Goal: Obtain resource: Obtain resource

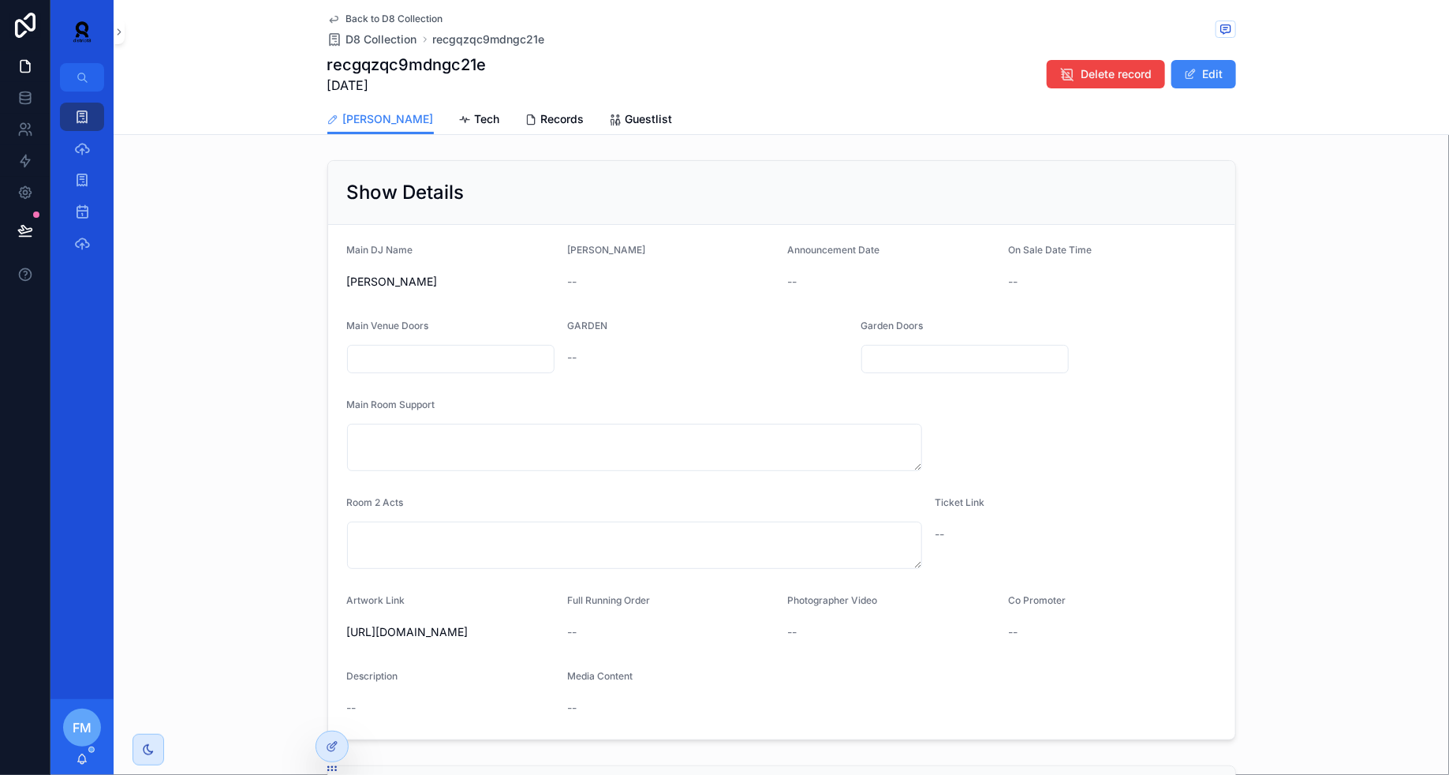
scroll to position [73, 0]
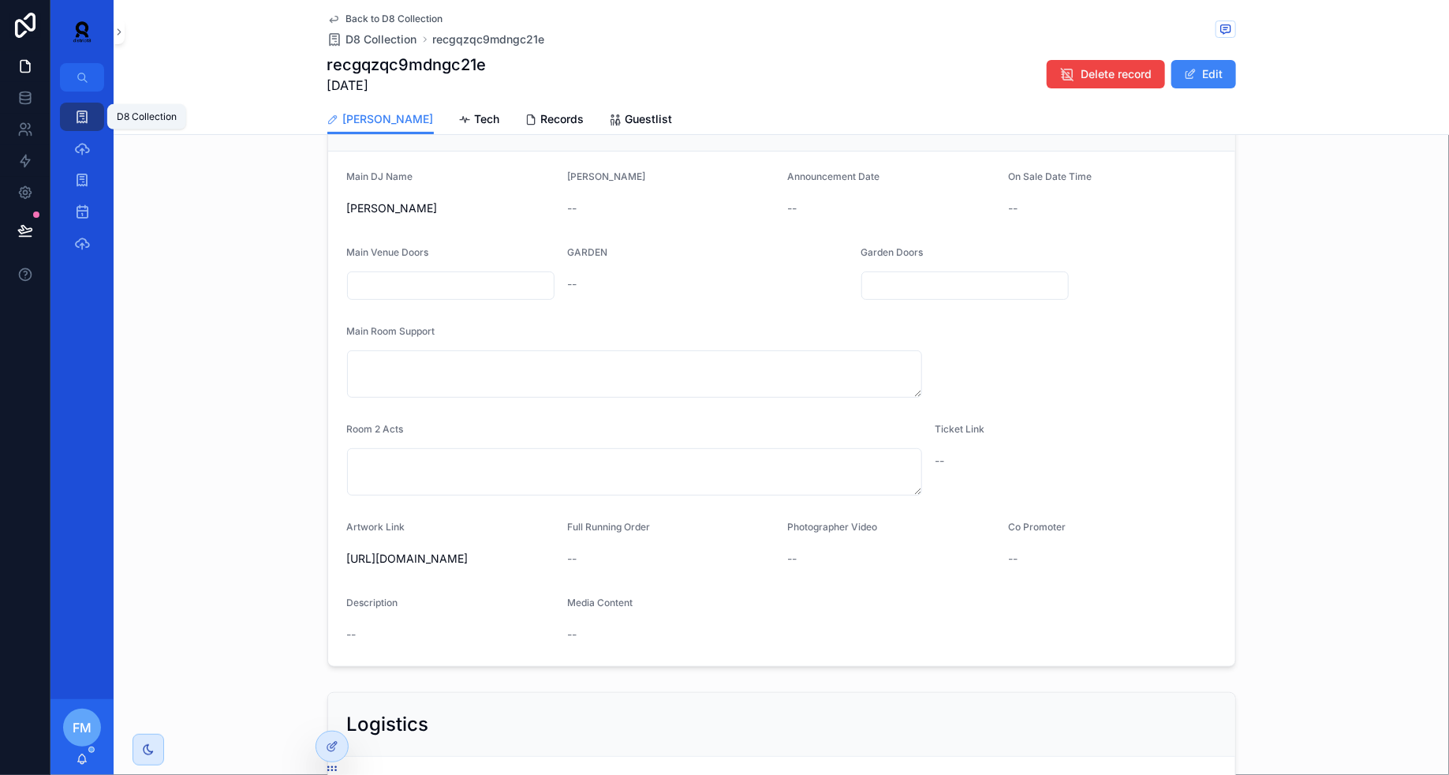
click at [81, 124] on icon "scrollable content" at bounding box center [82, 117] width 16 height 16
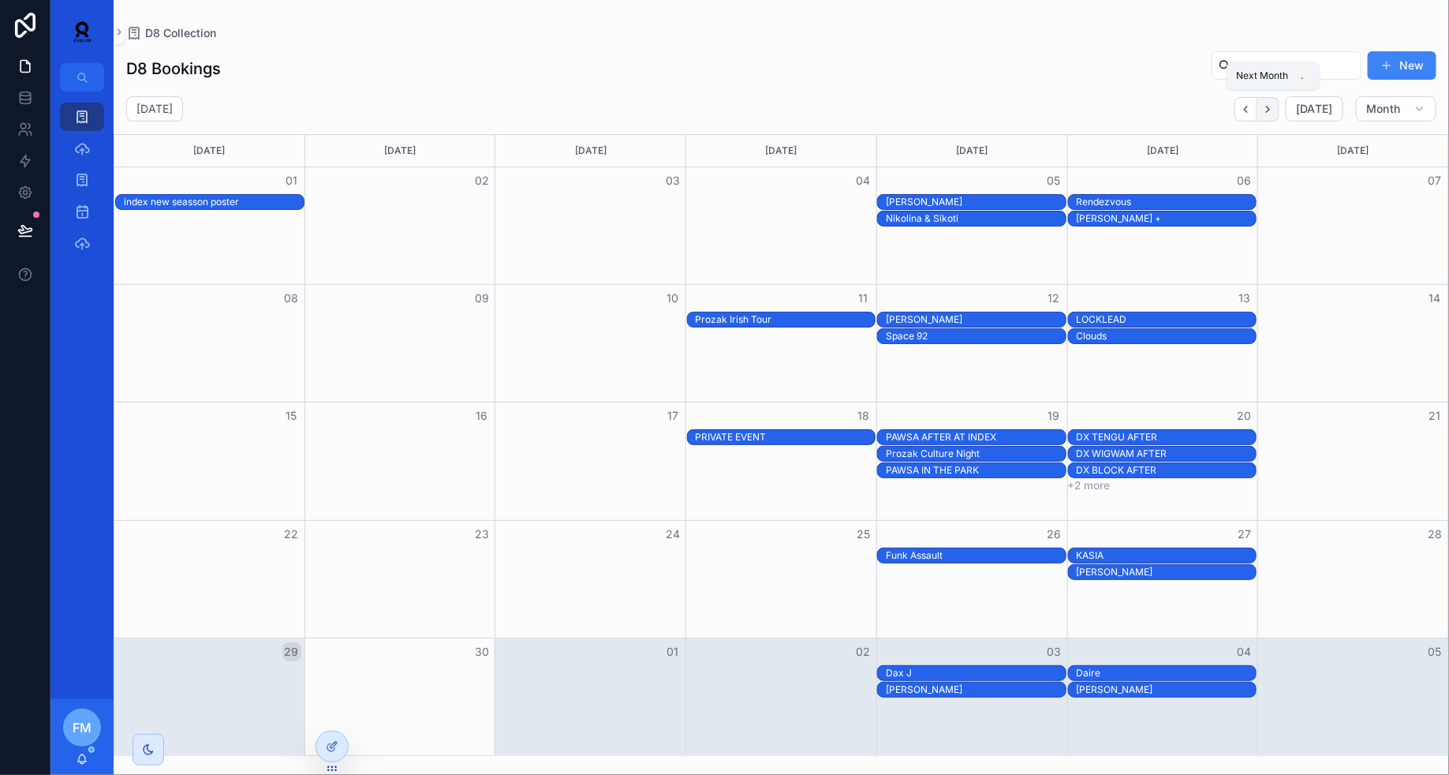
click at [1271, 106] on icon "Next" at bounding box center [1268, 109] width 12 height 12
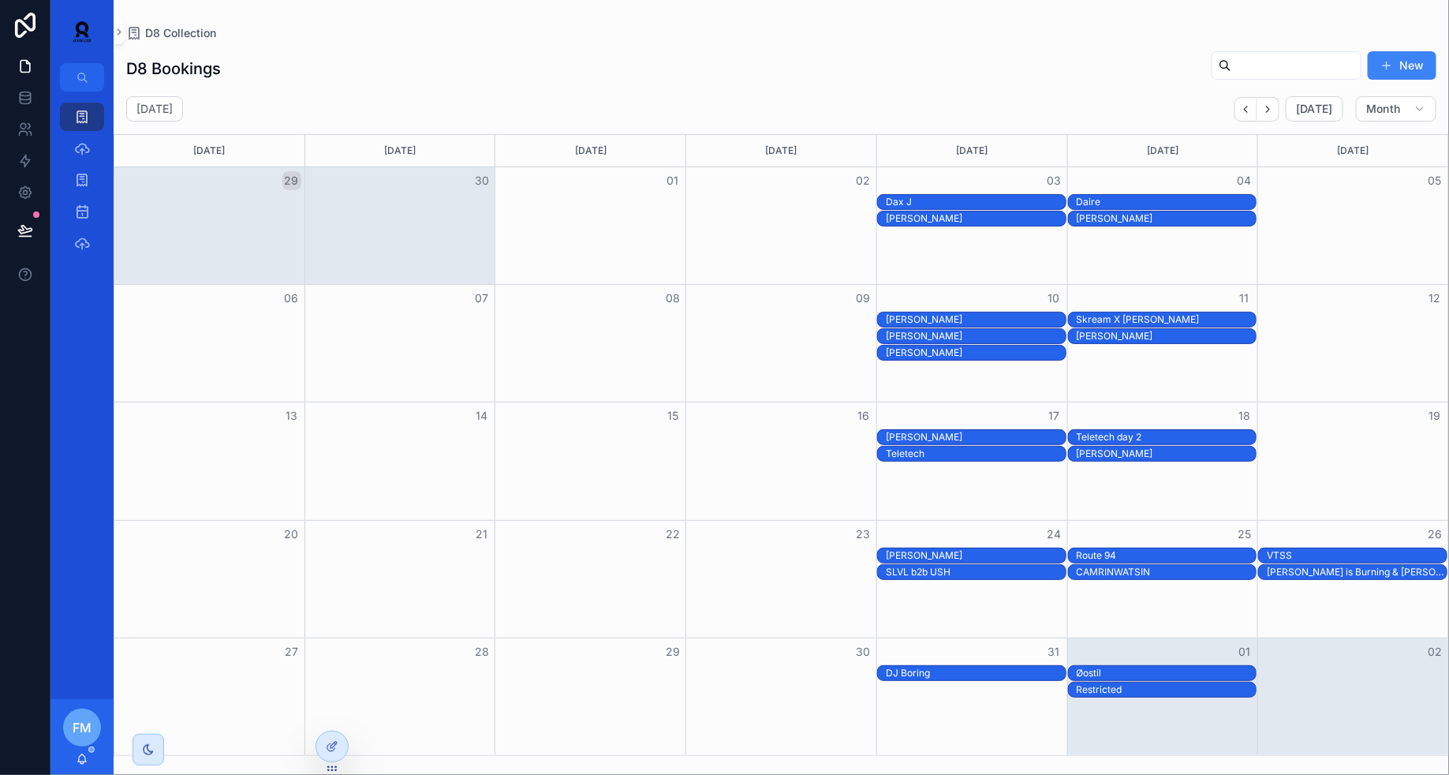
click at [982, 450] on div "Teletech" at bounding box center [976, 453] width 180 height 13
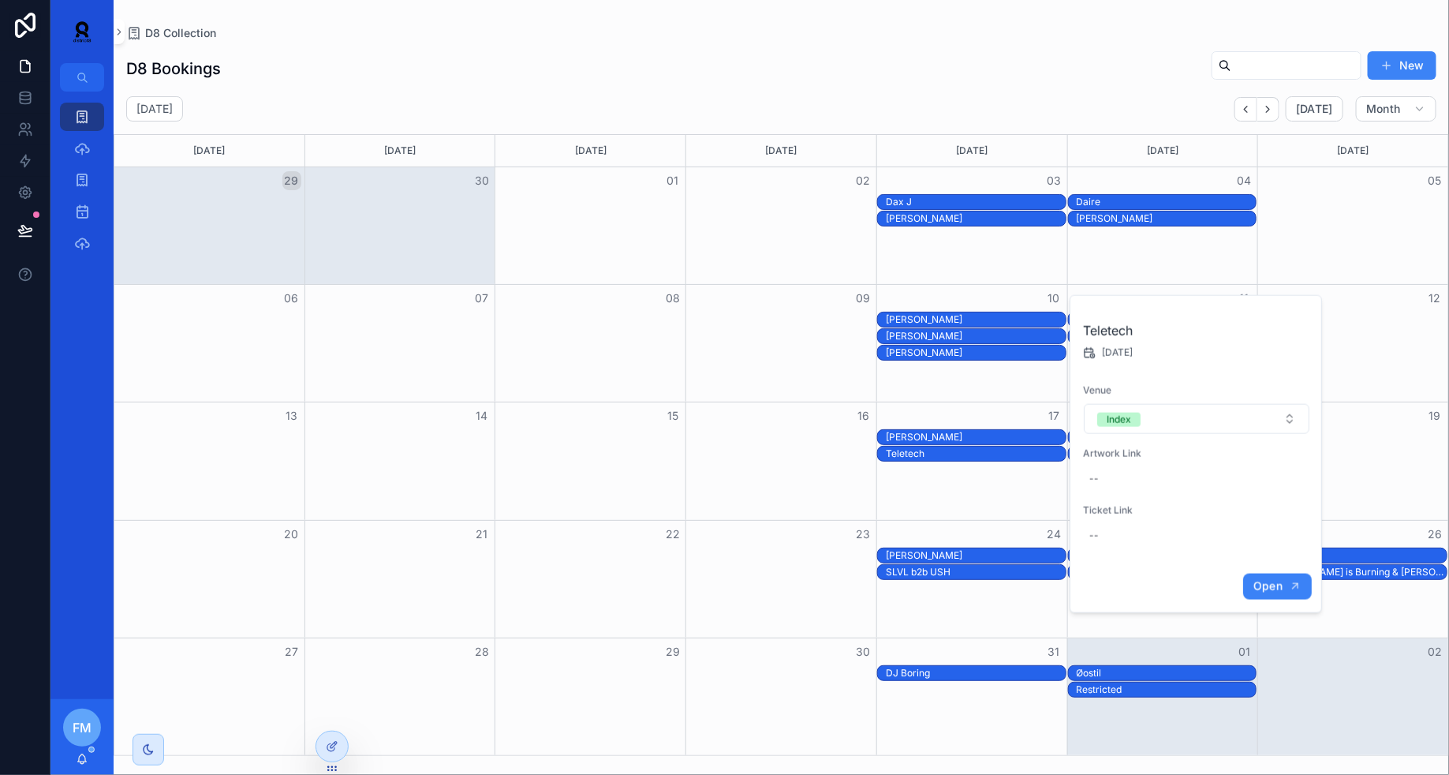
click at [1281, 588] on span "Open" at bounding box center [1267, 586] width 29 height 14
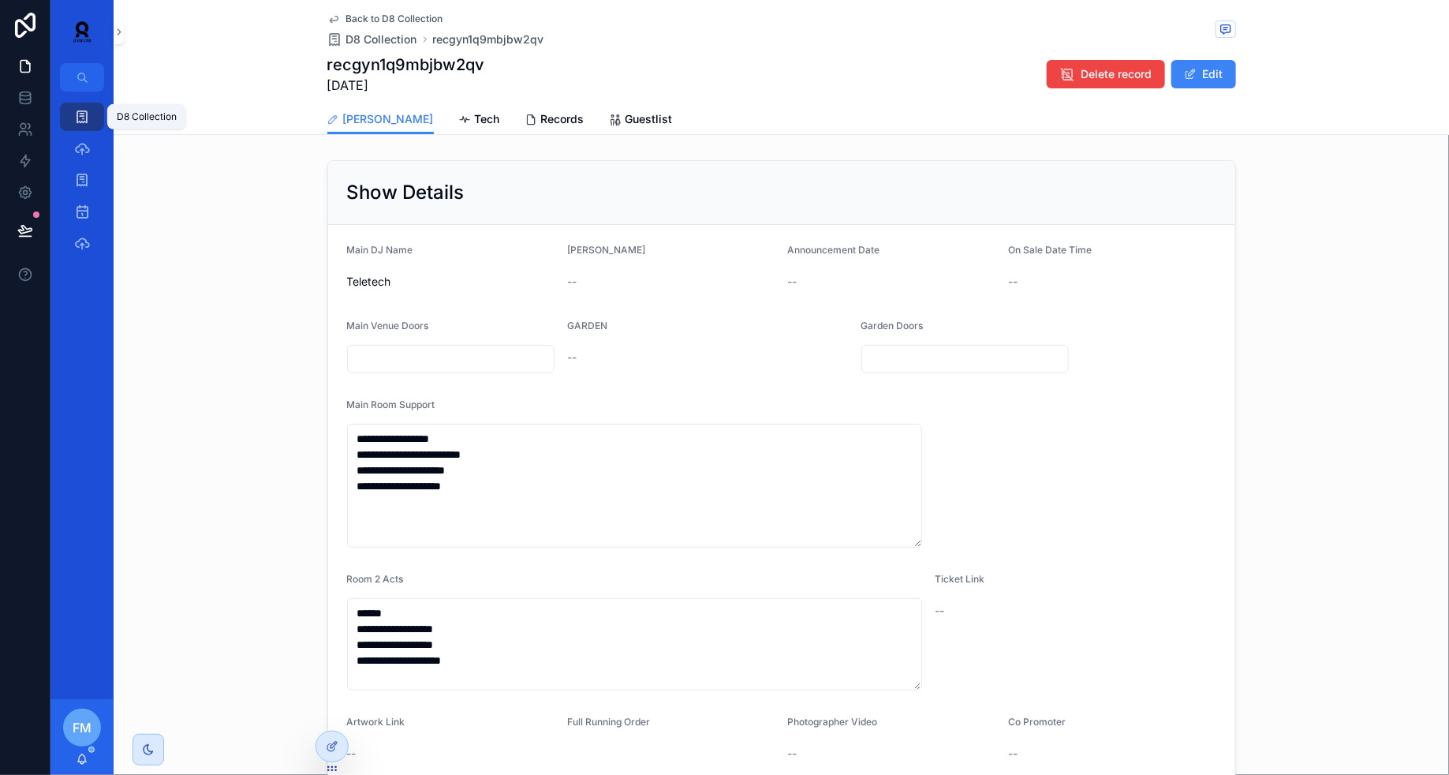
click at [80, 119] on icon "scrollable content" at bounding box center [82, 117] width 16 height 16
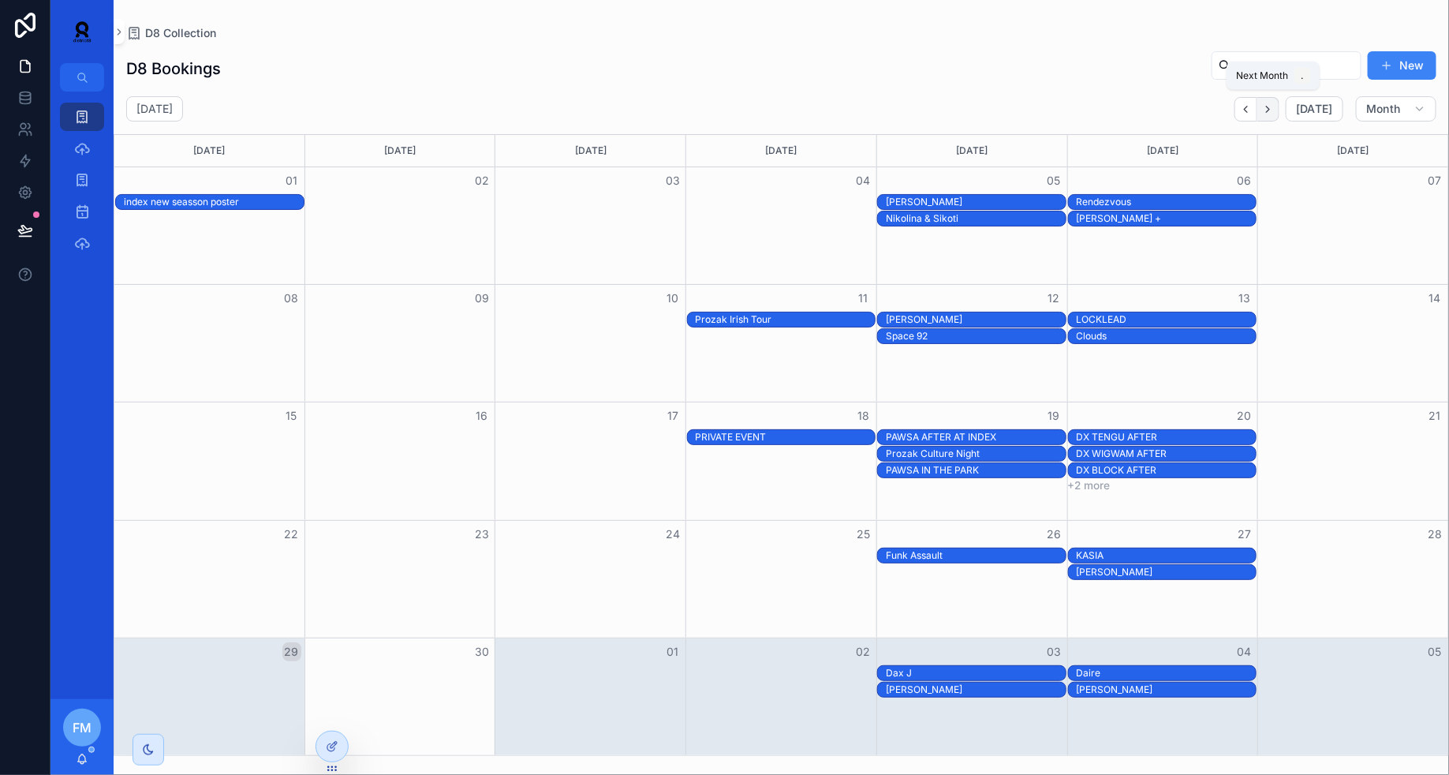
click at [1274, 110] on icon "Next" at bounding box center [1268, 109] width 12 height 12
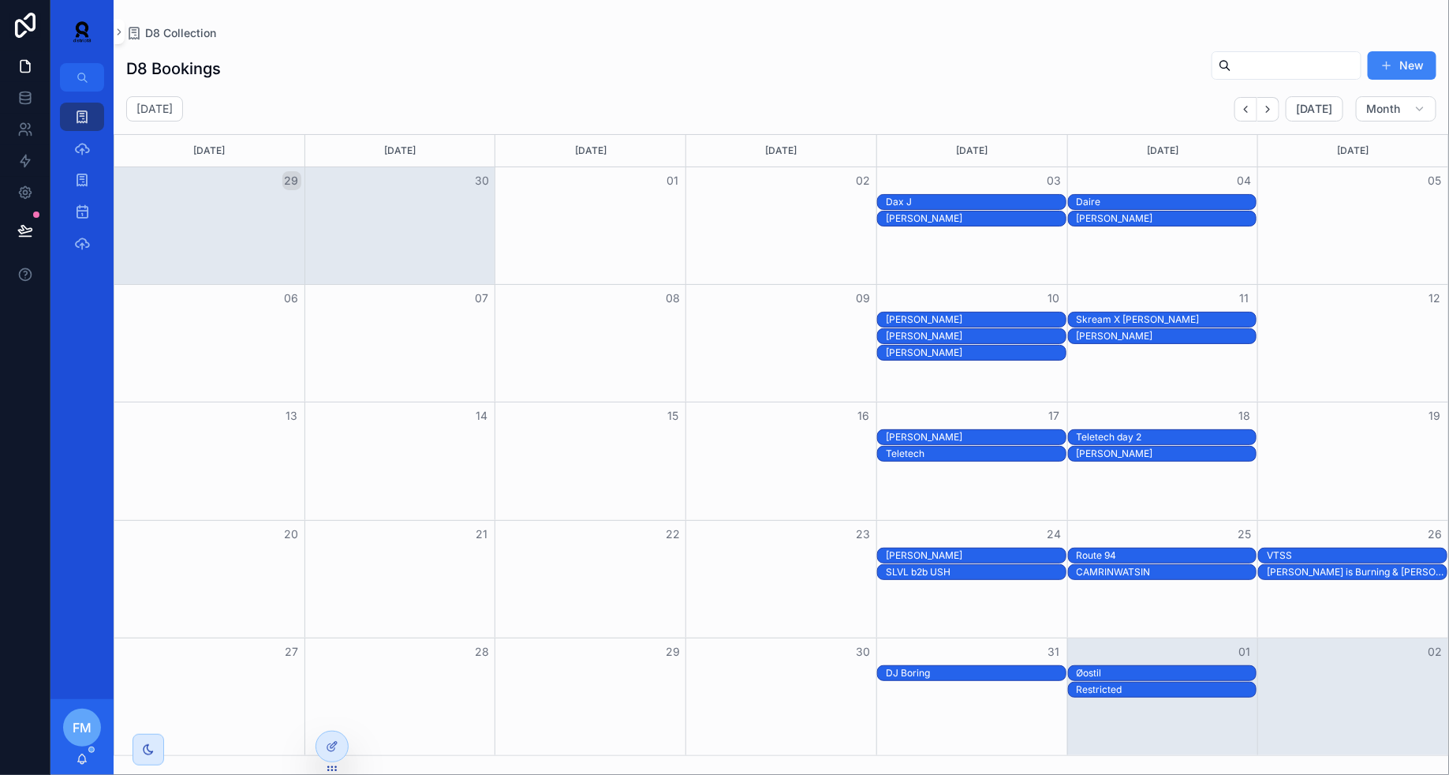
click at [1136, 436] on div "Teletech day 2" at bounding box center [1167, 437] width 180 height 13
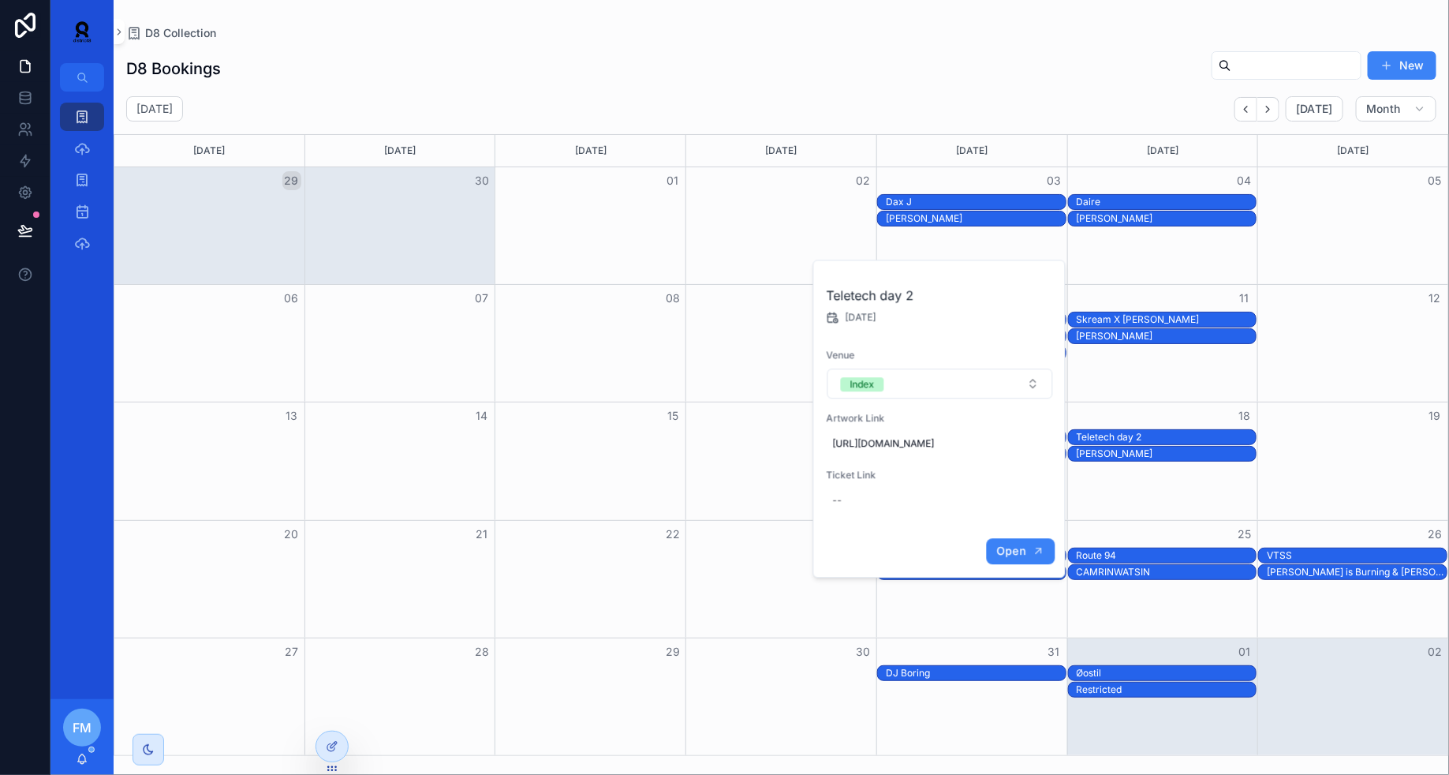
click at [1020, 564] on button "Open" at bounding box center [1020, 551] width 69 height 26
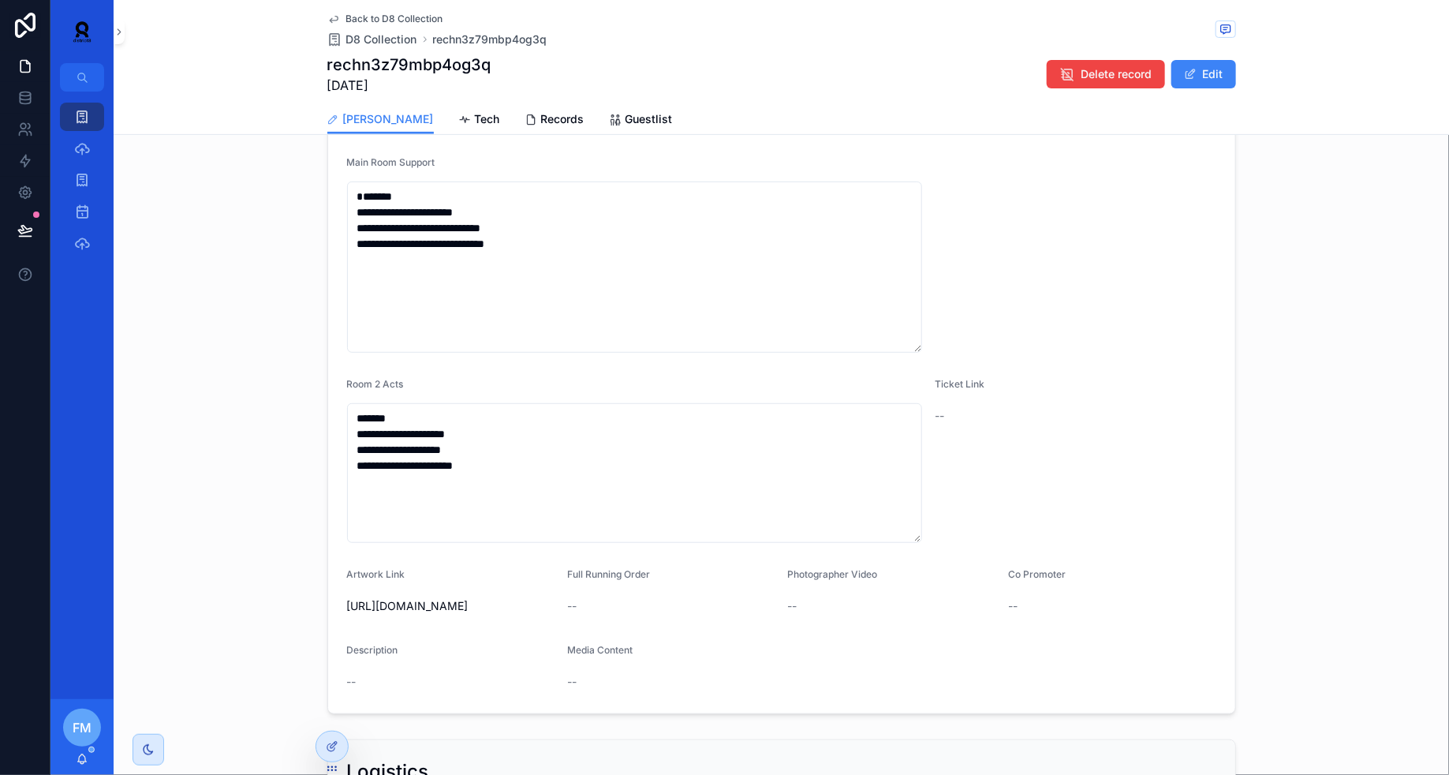
scroll to position [127, 0]
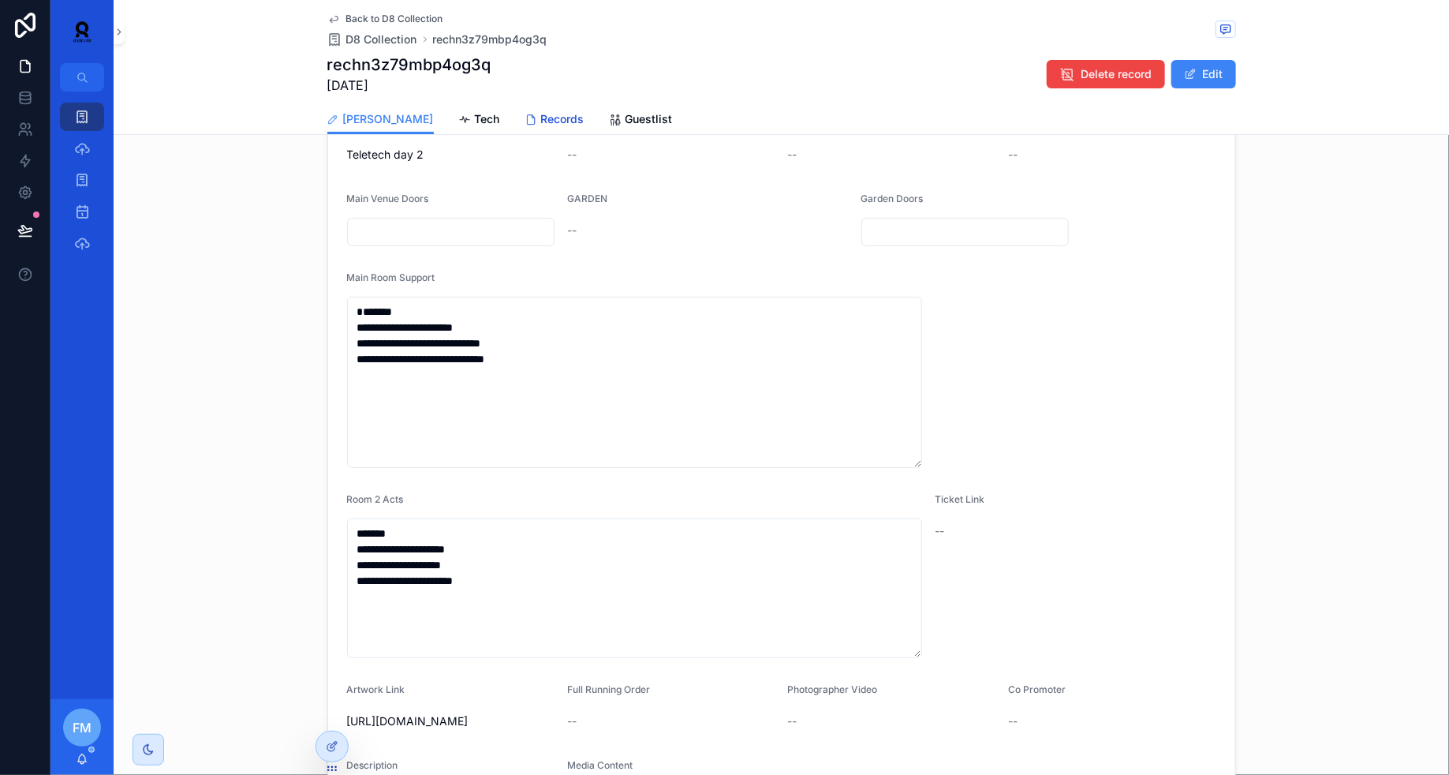
click at [541, 118] on span "Records" at bounding box center [562, 119] width 43 height 16
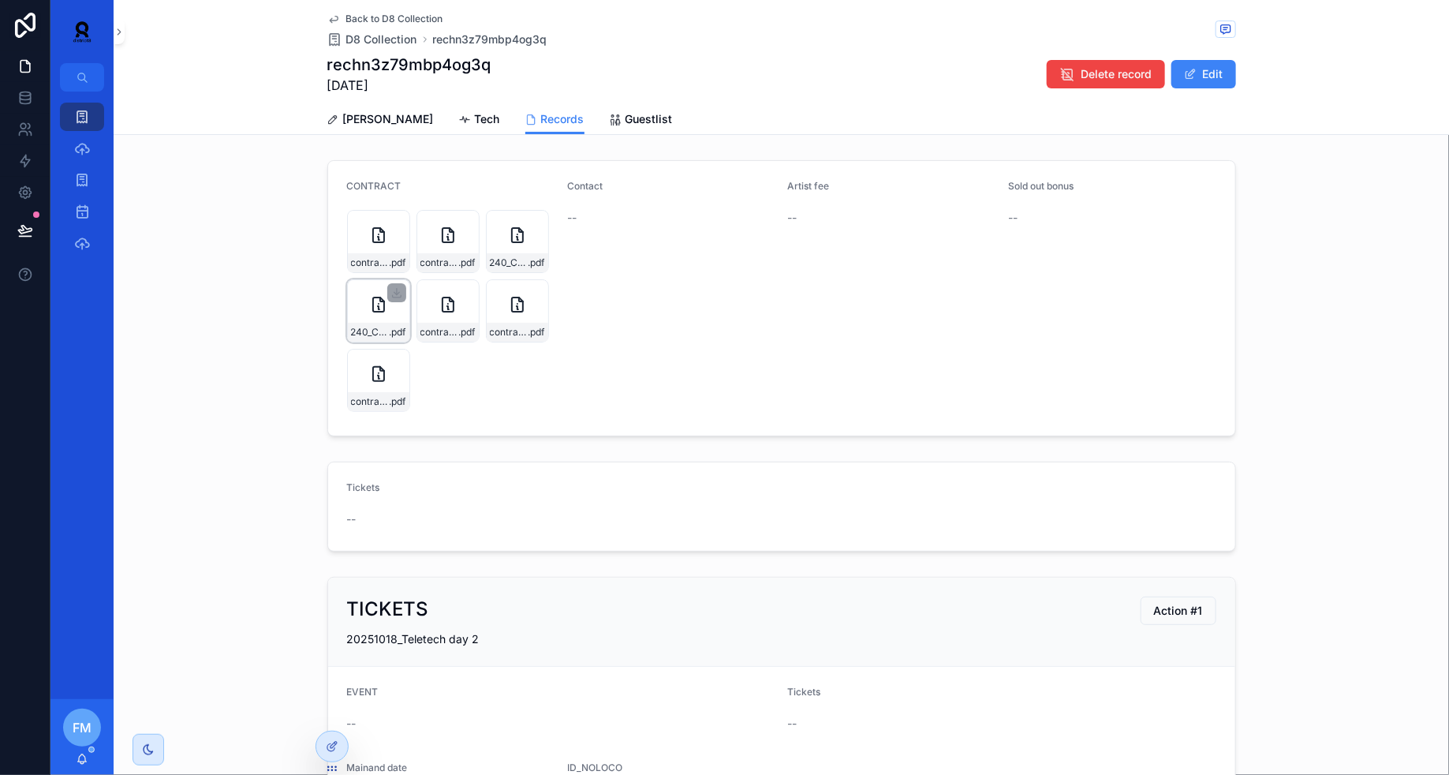
click at [370, 303] on icon "scrollable content" at bounding box center [378, 304] width 19 height 19
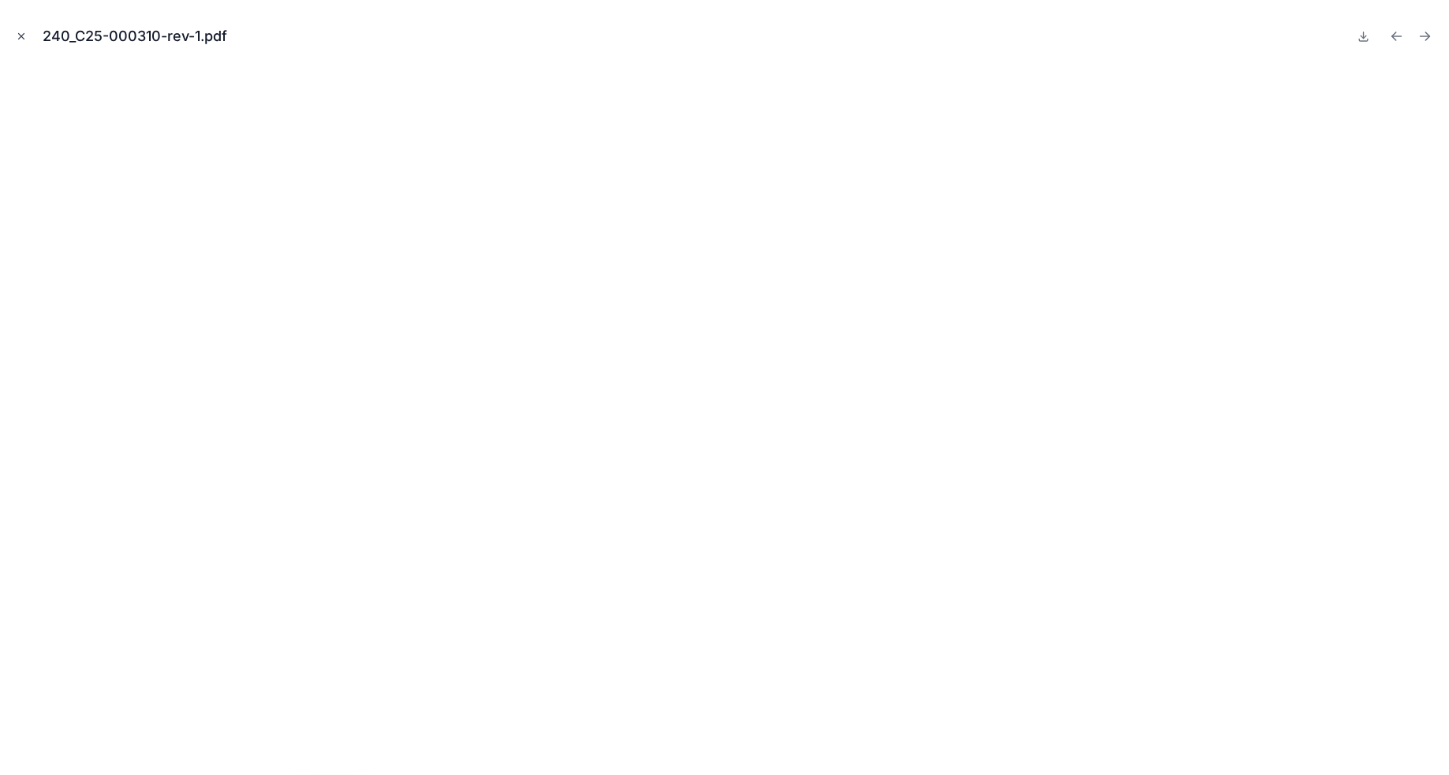
click at [28, 41] on button "Close modal" at bounding box center [21, 36] width 17 height 17
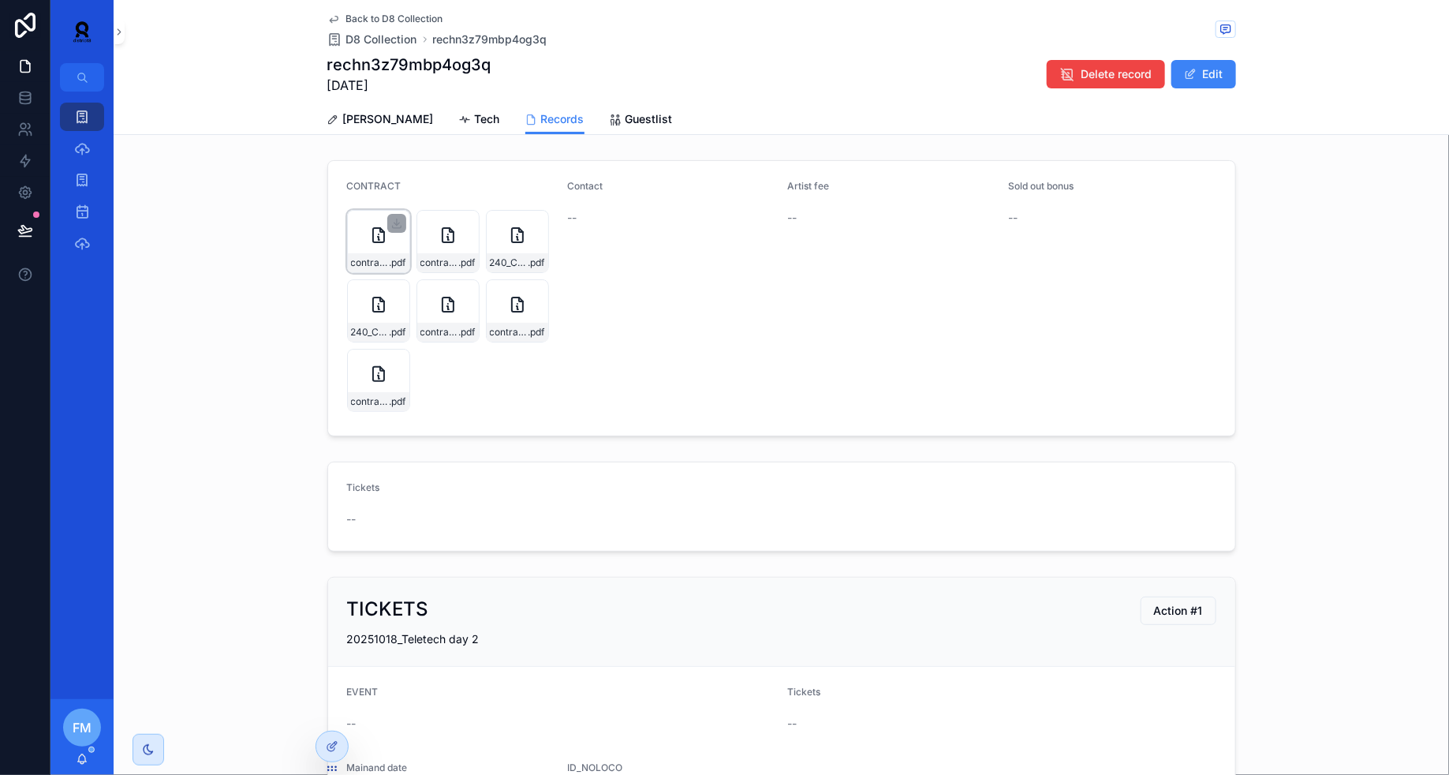
click at [371, 246] on div "contract_cleaver_2025-013-(1) .pdf" at bounding box center [378, 241] width 63 height 63
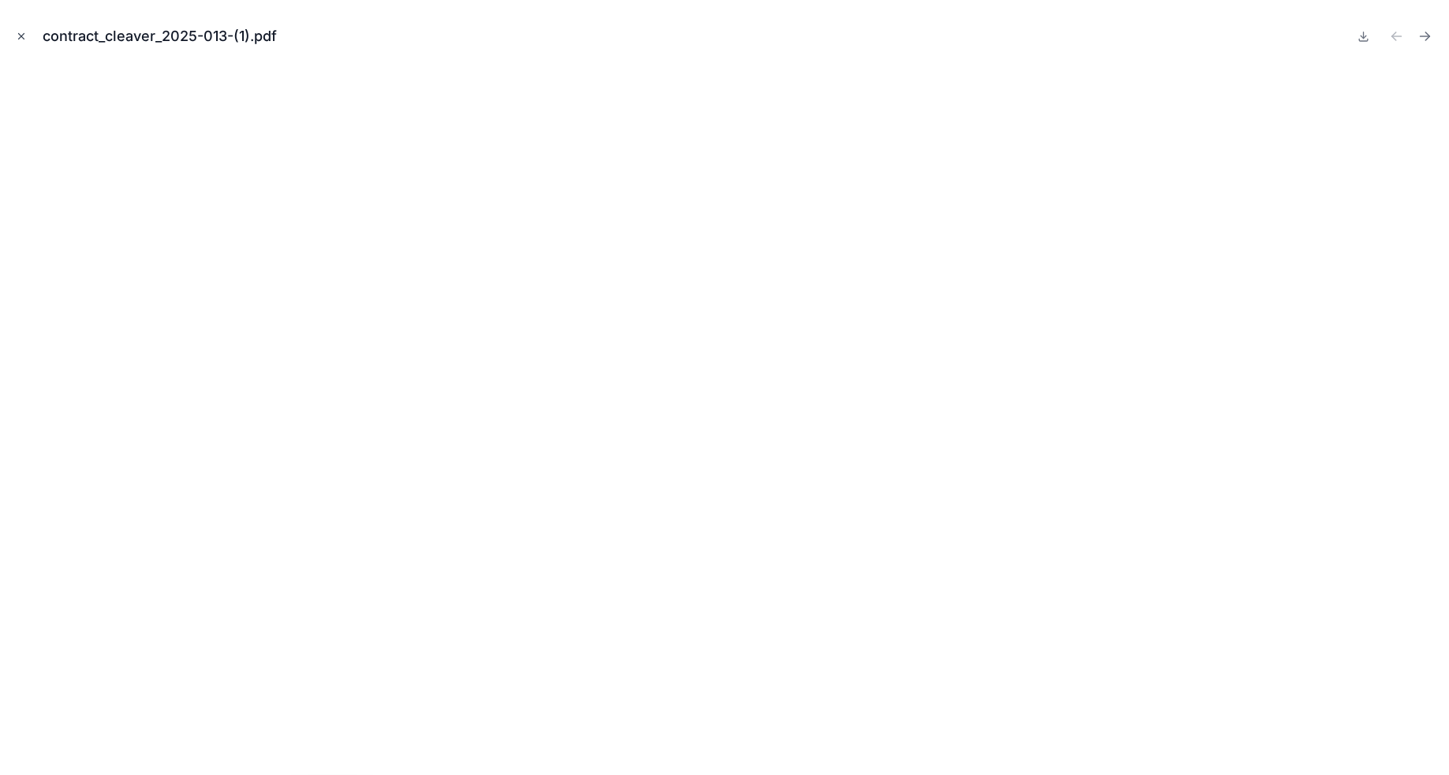
click at [21, 39] on icon "Close modal" at bounding box center [21, 36] width 11 height 11
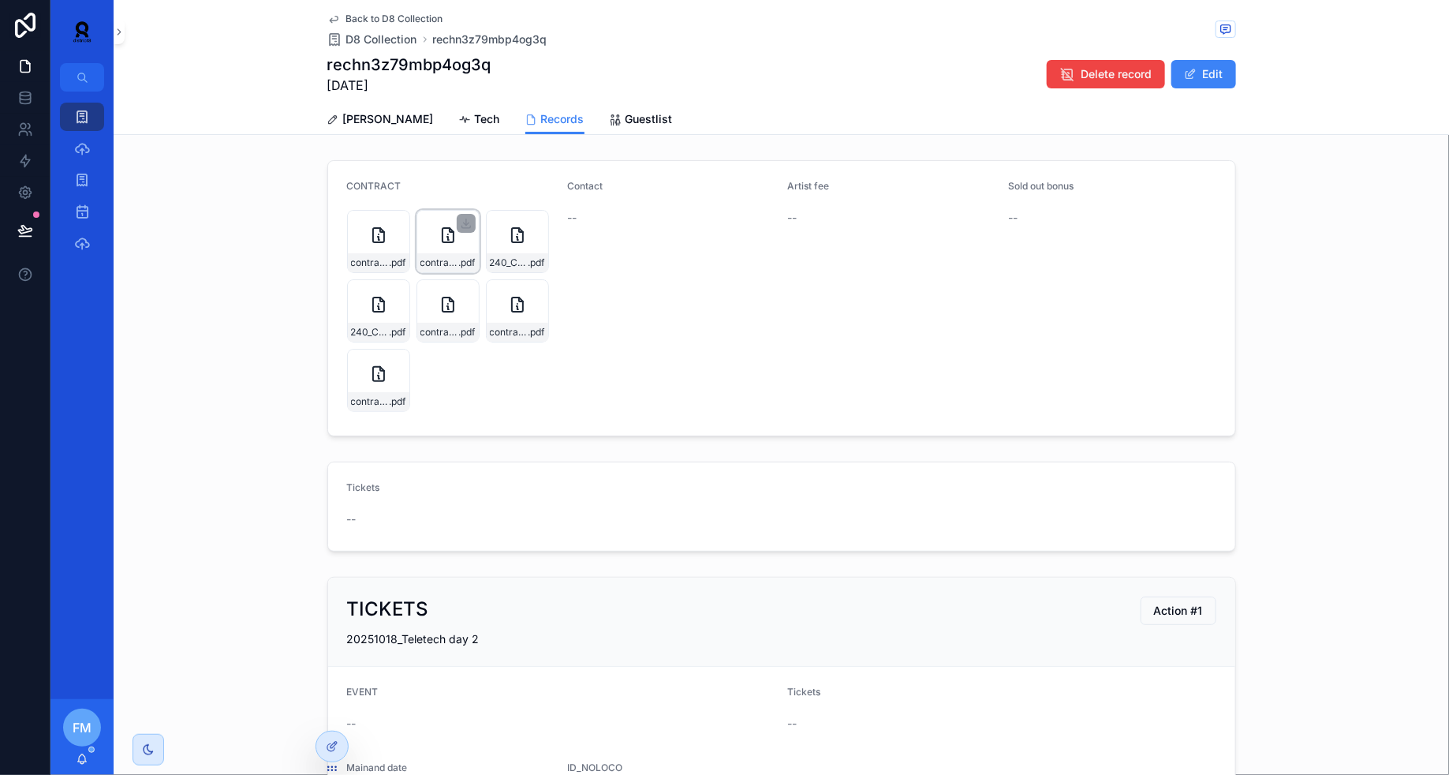
click at [434, 247] on div "contract_afem_2025-055-(1) .pdf" at bounding box center [447, 241] width 63 height 63
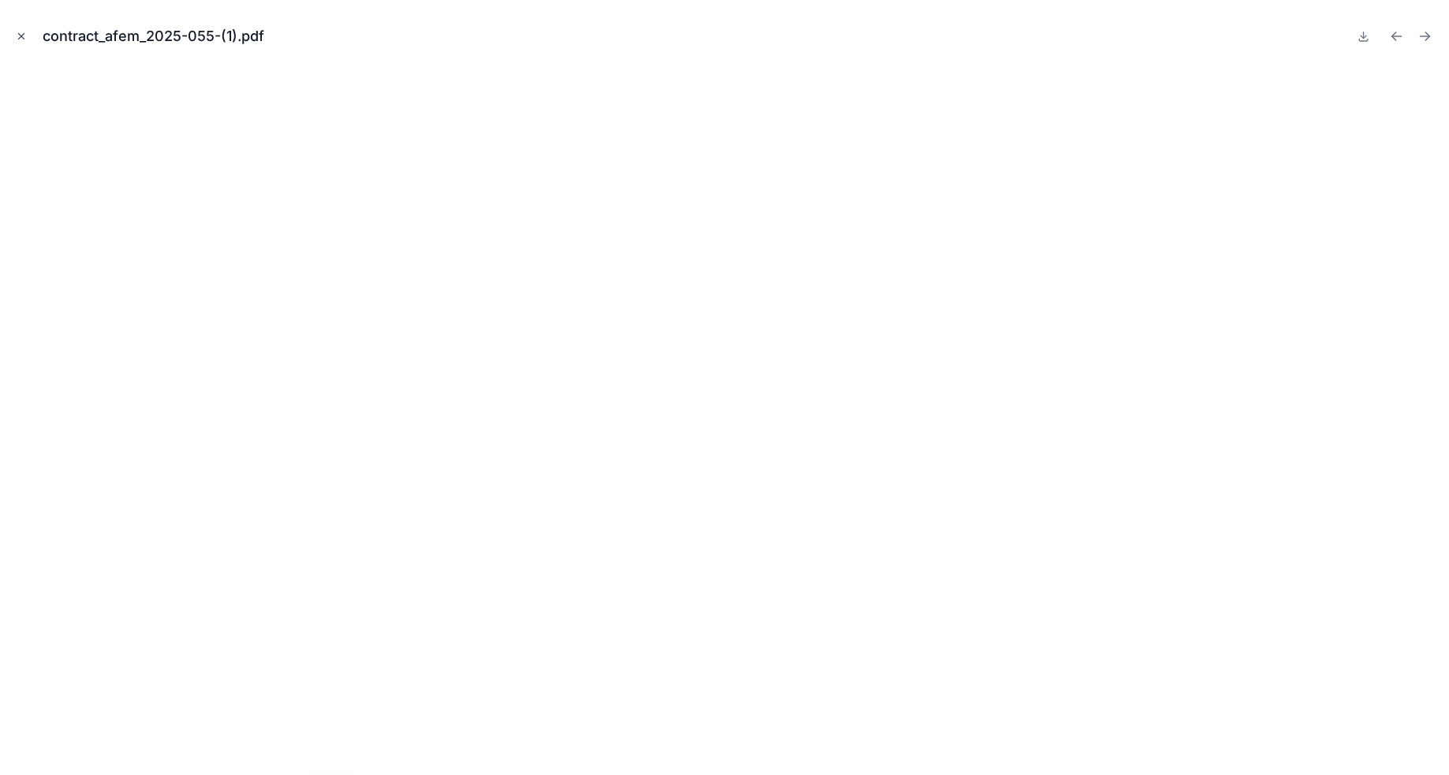
click at [19, 38] on icon "Close modal" at bounding box center [22, 37] width 6 height 6
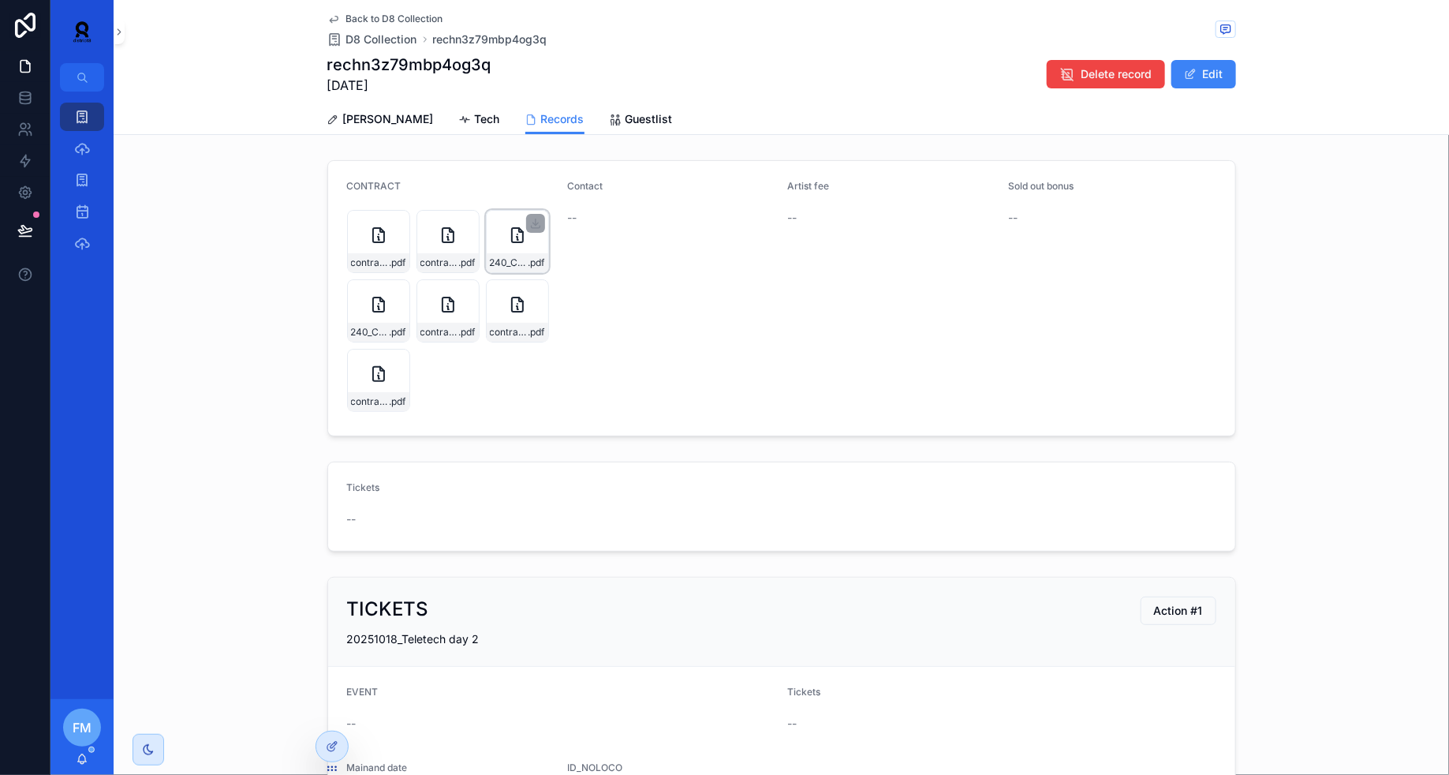
click at [513, 241] on icon "scrollable content" at bounding box center [517, 235] width 11 height 14
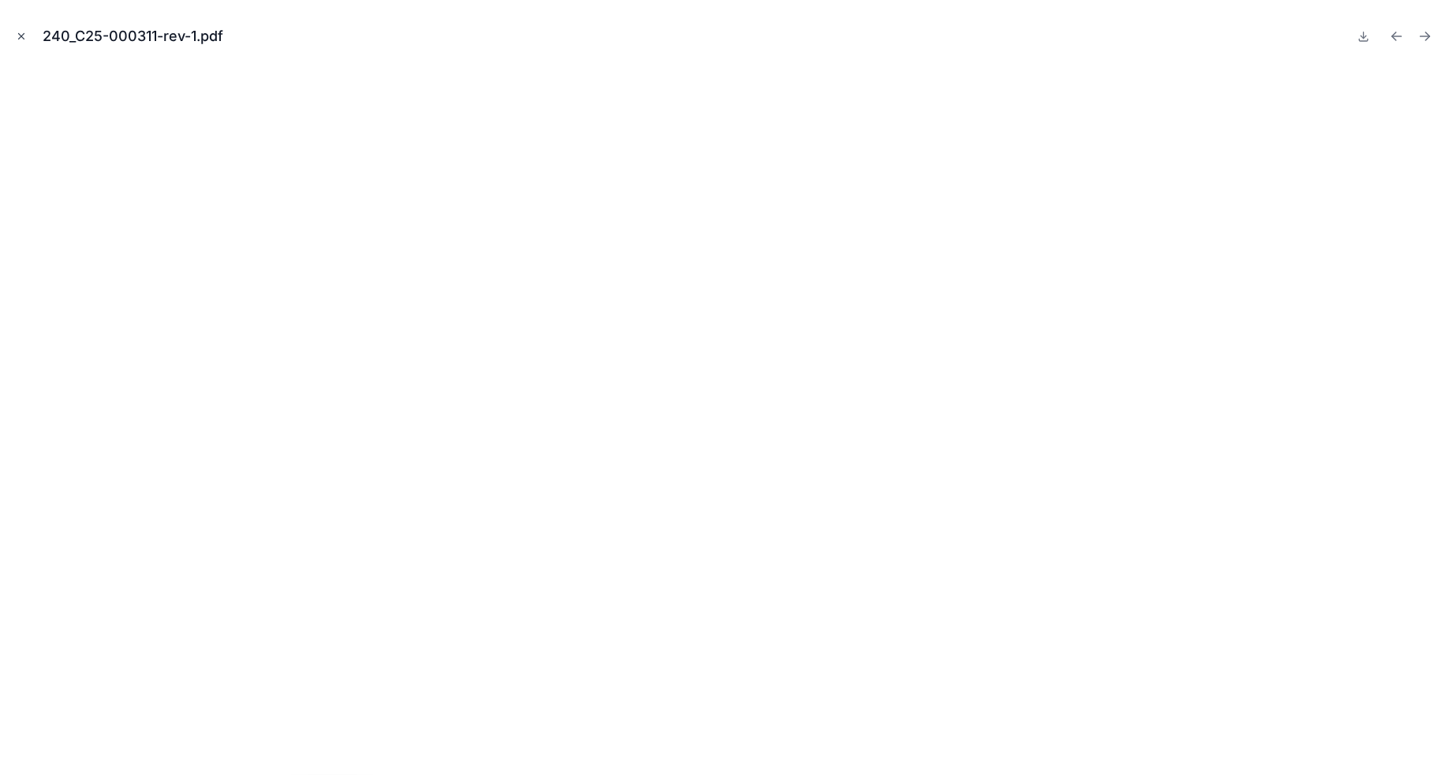
click at [14, 43] on button "Close modal" at bounding box center [21, 36] width 17 height 17
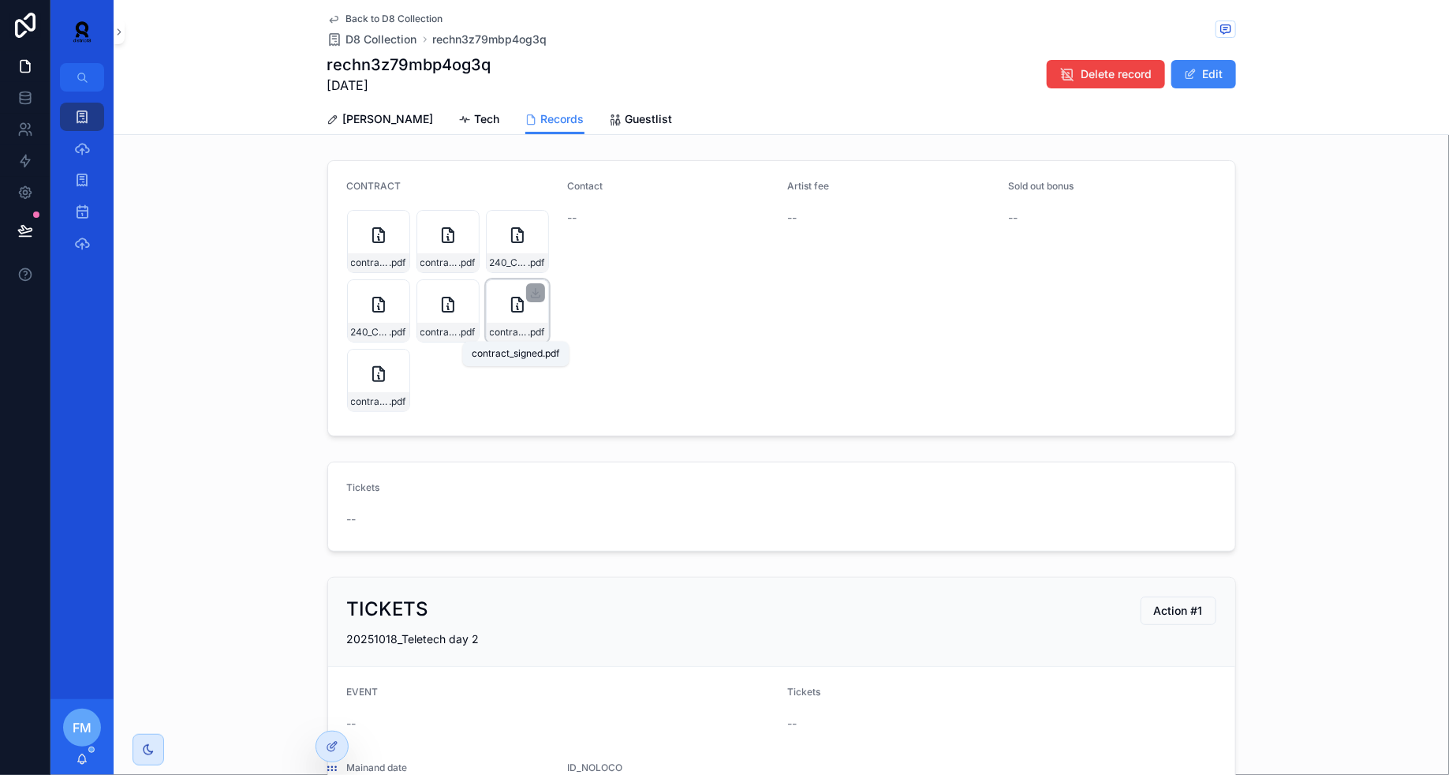
click at [528, 331] on span ".pdf" at bounding box center [536, 332] width 17 height 13
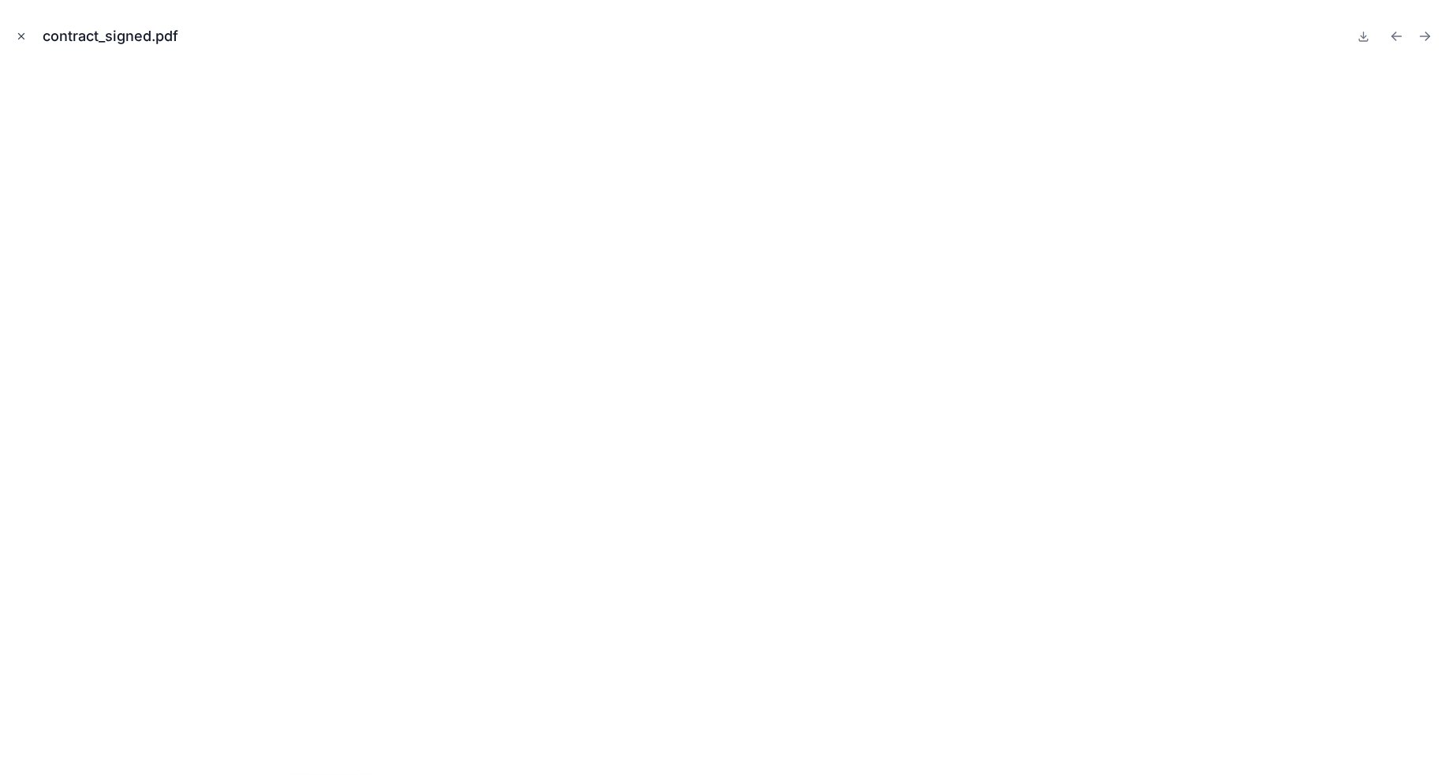
click at [17, 39] on icon "Close modal" at bounding box center [21, 36] width 11 height 11
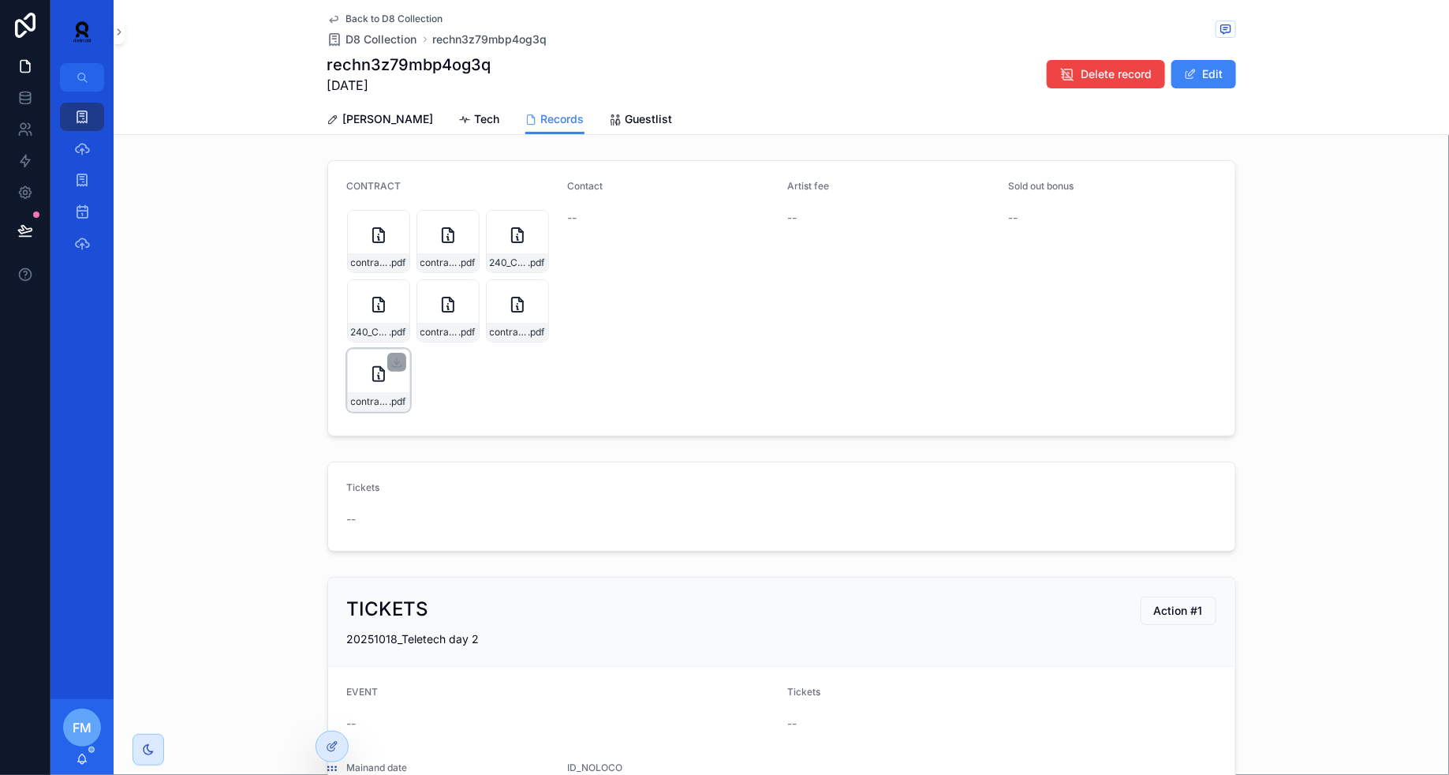
click at [353, 383] on div "contract_PTK241_Dublin_181025-(1) .pdf" at bounding box center [378, 380] width 63 height 63
